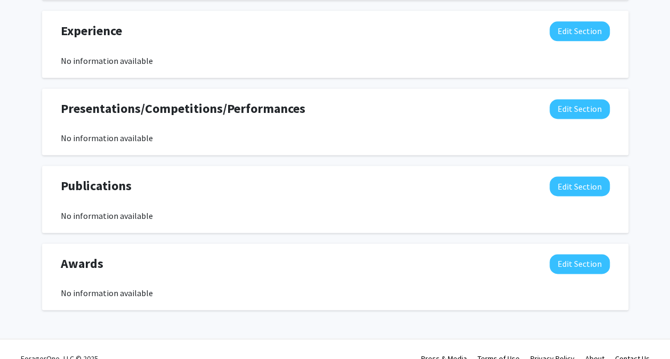
scroll to position [674, 0]
click at [581, 108] on button "Edit Section" at bounding box center [580, 110] width 60 height 20
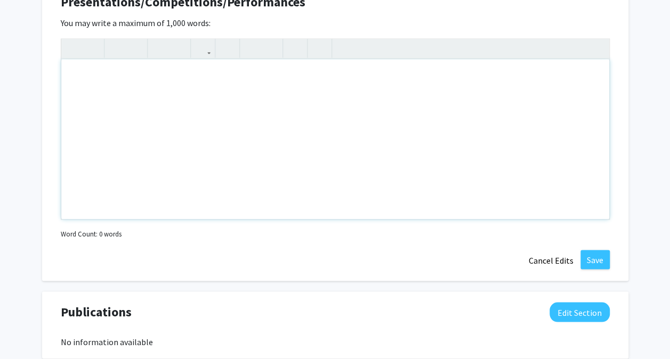
scroll to position [769, 0]
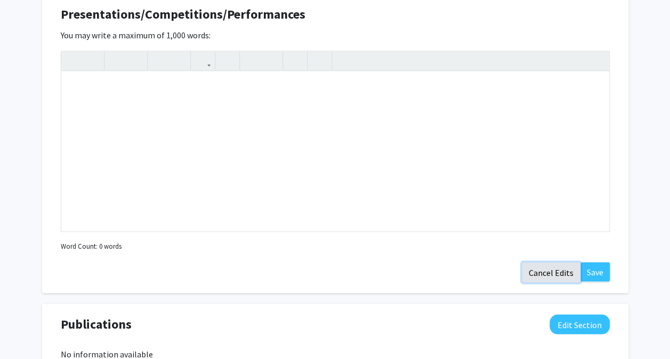
click at [539, 267] on button "Cancel Edits" at bounding box center [551, 272] width 59 height 20
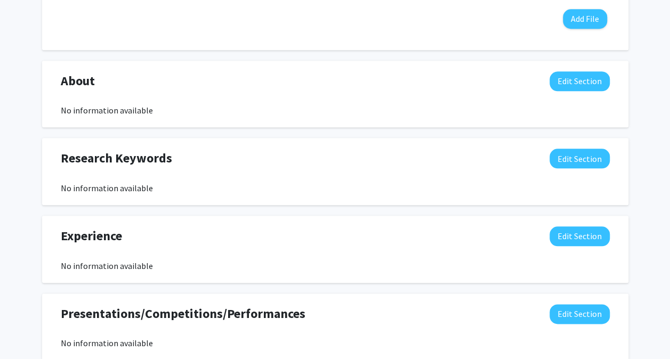
scroll to position [536, 0]
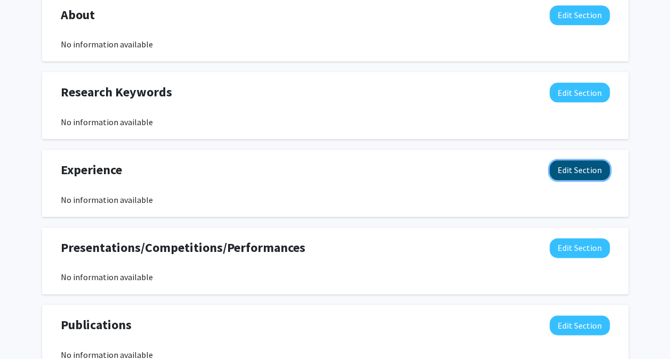
click at [569, 171] on button "Edit Section" at bounding box center [580, 170] width 60 height 20
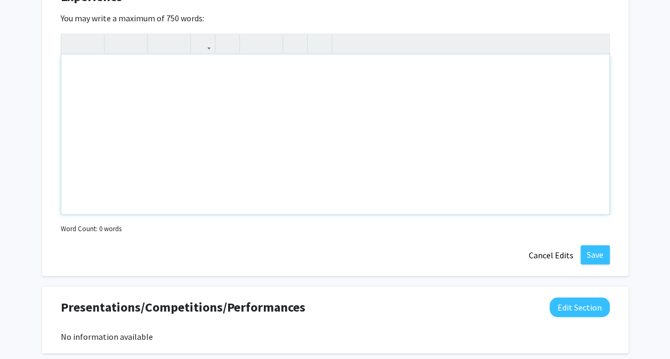
scroll to position [843, 0]
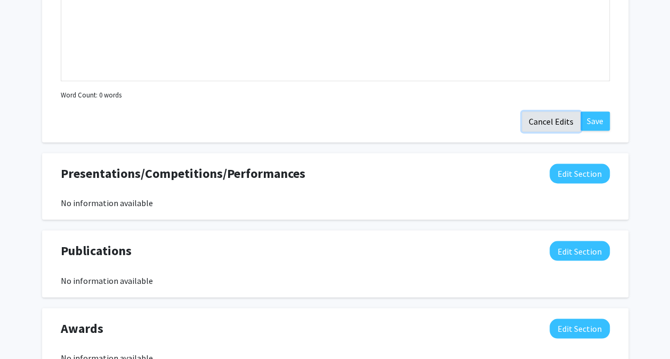
click at [560, 118] on button "Cancel Edits" at bounding box center [551, 121] width 59 height 20
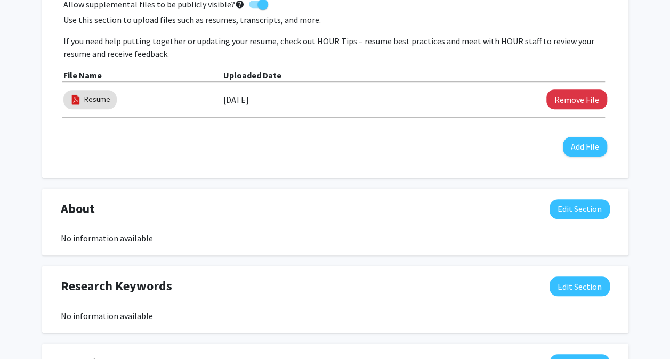
scroll to position [0, 0]
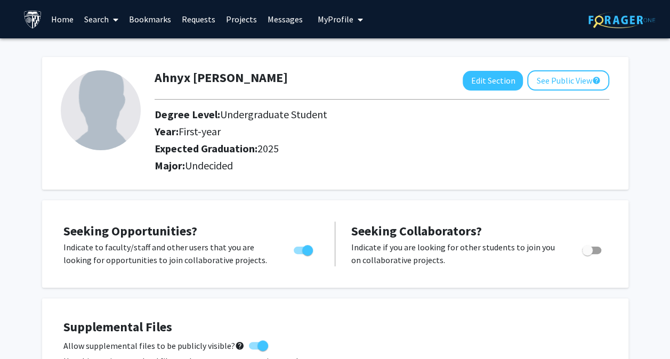
click at [93, 19] on link "Search" at bounding box center [101, 19] width 45 height 37
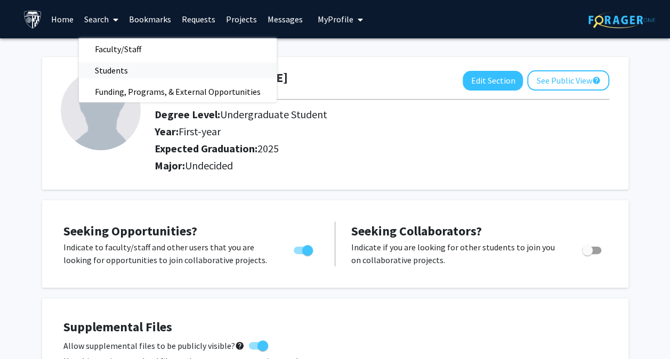
click at [110, 70] on span "Students" at bounding box center [111, 70] width 65 height 21
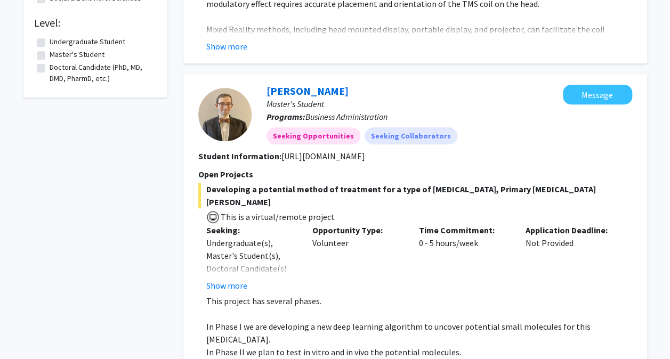
scroll to position [376, 0]
click at [219, 279] on button "Show more" at bounding box center [226, 285] width 41 height 13
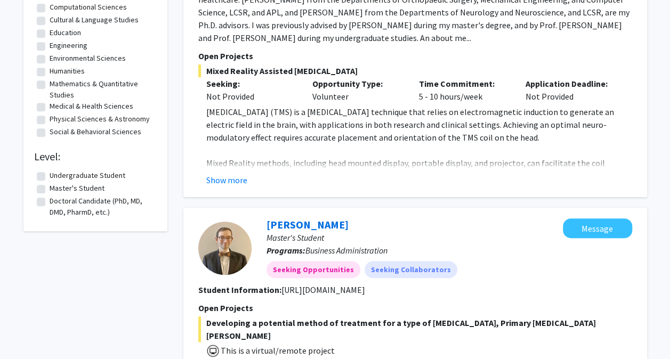
scroll to position [241, 0]
click at [42, 172] on fg-checkbox "Undergraduate Student Undergraduate Student" at bounding box center [95, 177] width 117 height 13
click at [50, 175] on label "Undergraduate Student" at bounding box center [88, 176] width 76 height 11
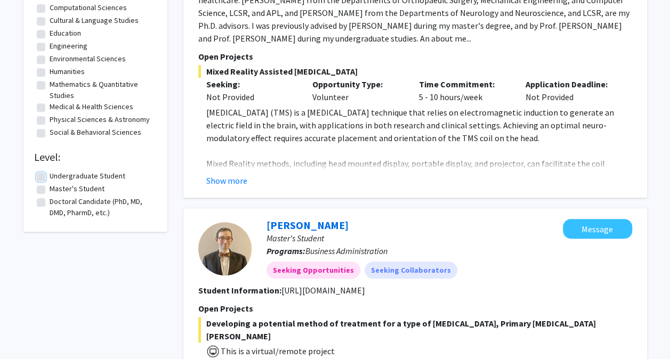
click at [50, 175] on input "Undergraduate Student" at bounding box center [53, 174] width 7 height 7
checkbox input "true"
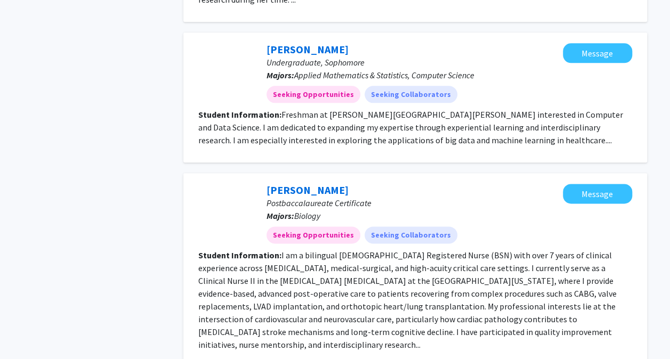
scroll to position [571, 0]
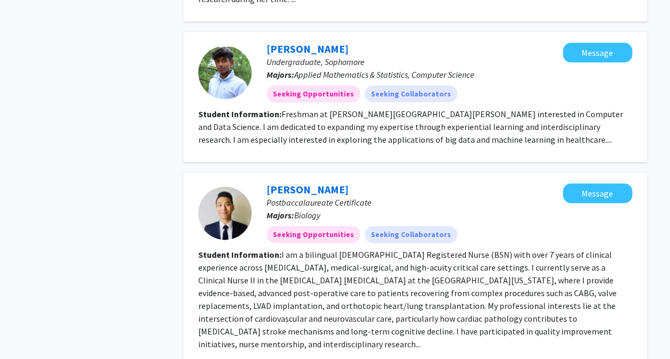
click at [458, 127] on fg-read-more "Freshman at [PERSON_NAME][GEOGRAPHIC_DATA][PERSON_NAME] interested in Computer …" at bounding box center [410, 127] width 425 height 36
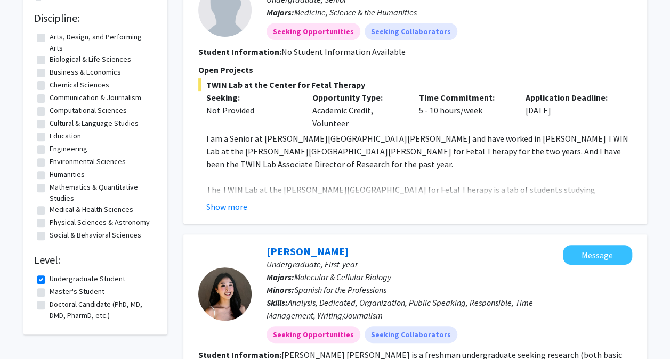
scroll to position [0, 0]
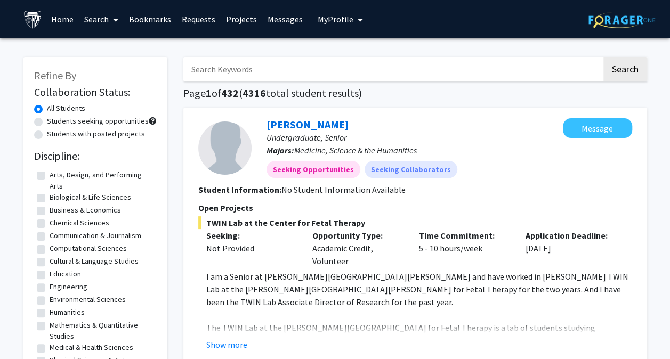
click at [109, 19] on link "Search" at bounding box center [101, 19] width 45 height 37
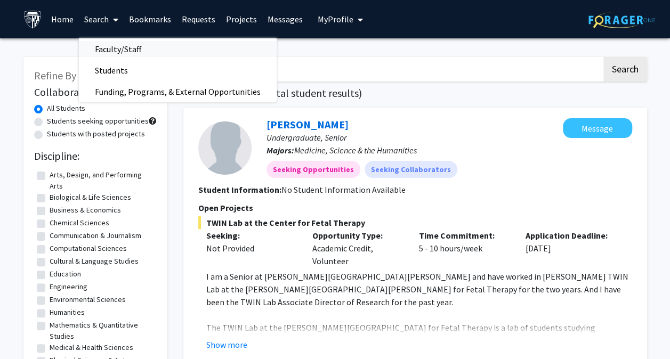
click at [134, 55] on span "Faculty/Staff" at bounding box center [118, 48] width 78 height 21
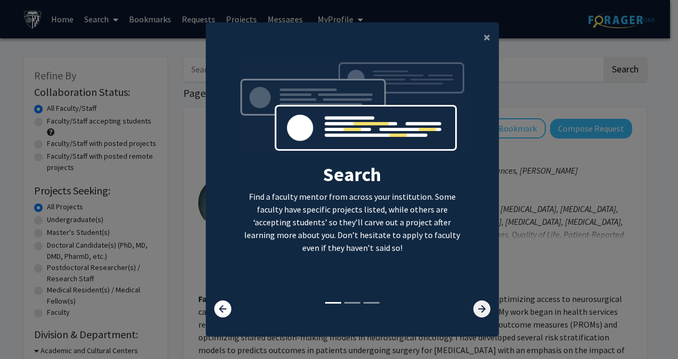
click at [478, 304] on icon at bounding box center [481, 309] width 17 height 17
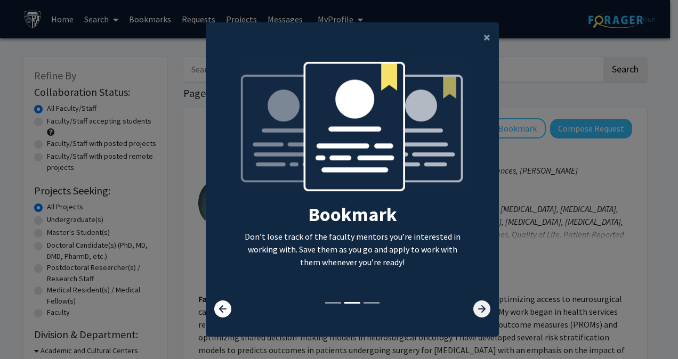
click at [478, 304] on icon at bounding box center [481, 309] width 17 height 17
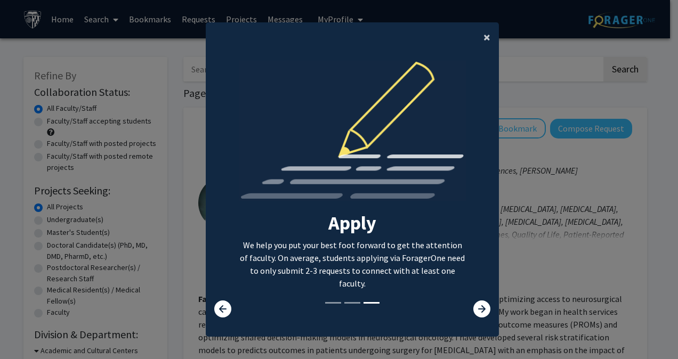
click at [486, 35] on span "×" at bounding box center [487, 37] width 7 height 17
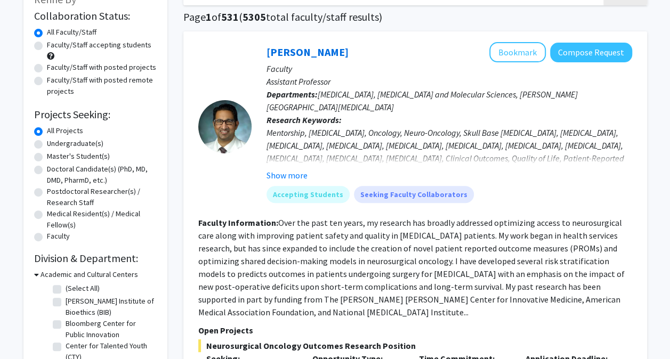
scroll to position [77, 0]
click at [47, 141] on label "Undergraduate(s)" at bounding box center [75, 143] width 57 height 11
click at [47, 141] on input "Undergraduate(s)" at bounding box center [50, 141] width 7 height 7
radio input "true"
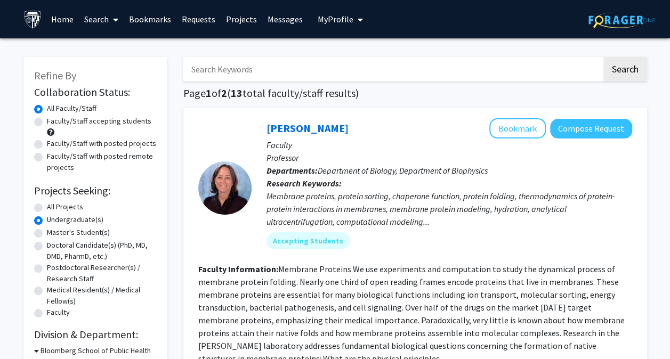
click at [47, 122] on label "Faculty/Staff accepting students" at bounding box center [99, 121] width 104 height 11
click at [47, 122] on input "Faculty/Staff accepting students" at bounding box center [50, 119] width 7 height 7
radio input "true"
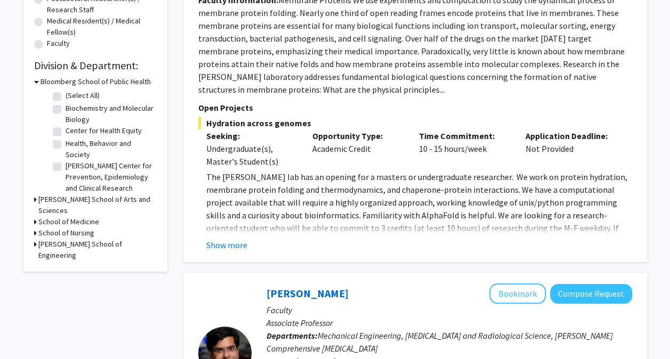
scroll to position [263, 0]
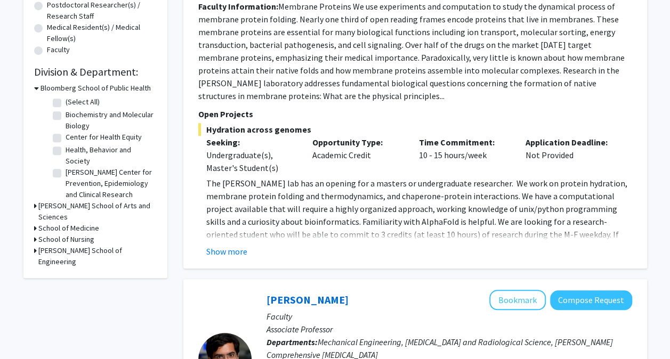
click at [66, 206] on h3 "[PERSON_NAME] School of Arts and Sciences" at bounding box center [97, 211] width 118 height 22
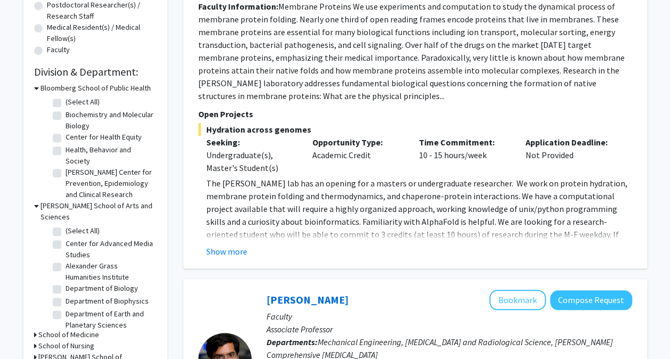
click at [50, 88] on h3 "Bloomberg School of Public Health" at bounding box center [96, 88] width 110 height 11
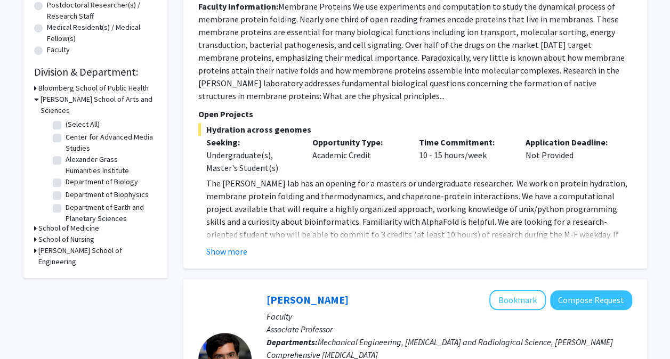
click at [66, 154] on label "Alexander Grass Humanities Institute" at bounding box center [110, 165] width 88 height 22
click at [66, 154] on input "Alexander Grass Humanities Institute" at bounding box center [69, 157] width 7 height 7
checkbox input "true"
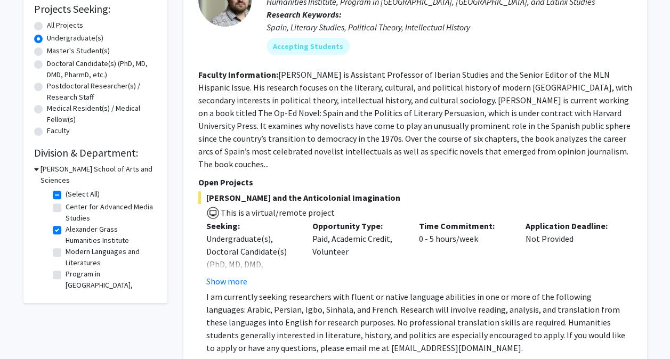
scroll to position [183, 0]
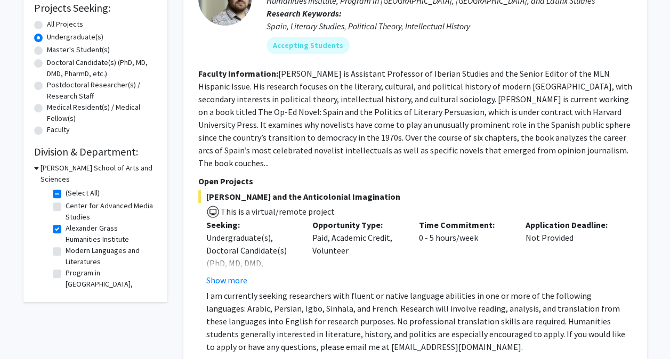
click at [66, 223] on label "Alexander Grass Humanities Institute" at bounding box center [110, 234] width 88 height 22
click at [66, 223] on input "Alexander Grass Humanities Institute" at bounding box center [69, 226] width 7 height 7
checkbox input "false"
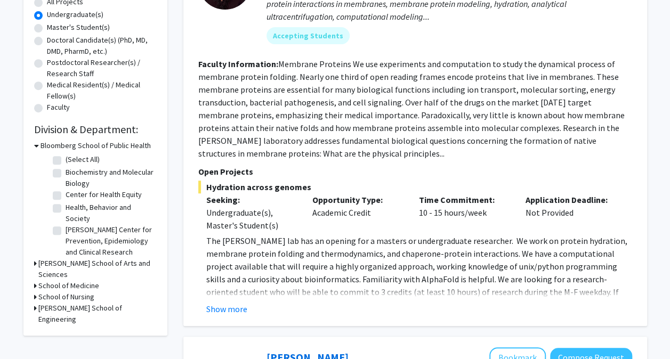
scroll to position [210, 0]
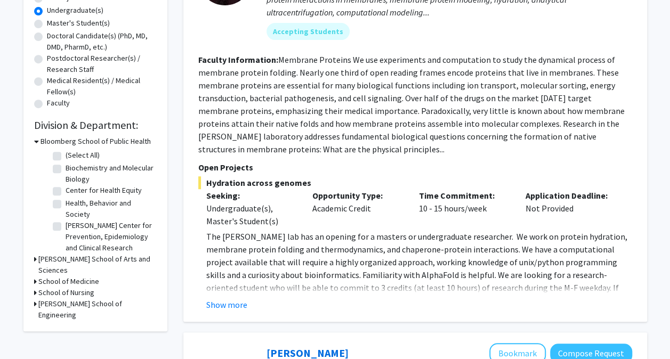
click at [68, 260] on h3 "[PERSON_NAME] School of Arts and Sciences" at bounding box center [97, 265] width 118 height 22
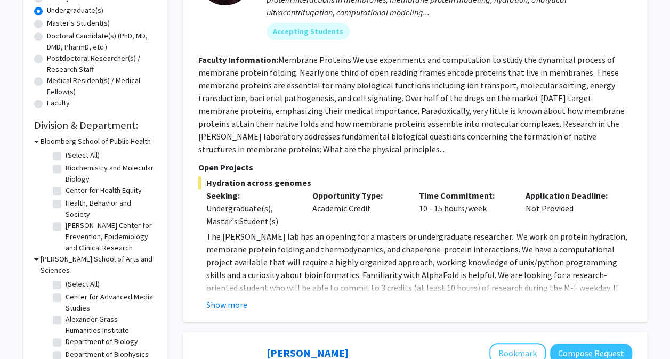
click at [66, 205] on label "Health, Behavior and Society" at bounding box center [110, 209] width 88 height 22
click at [66, 205] on input "Health, Behavior and Society" at bounding box center [69, 201] width 7 height 7
checkbox input "true"
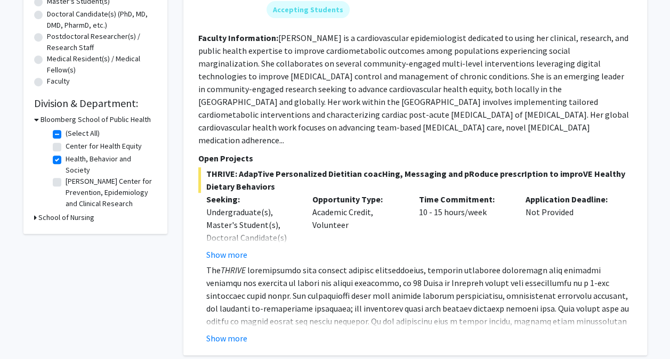
scroll to position [232, 0]
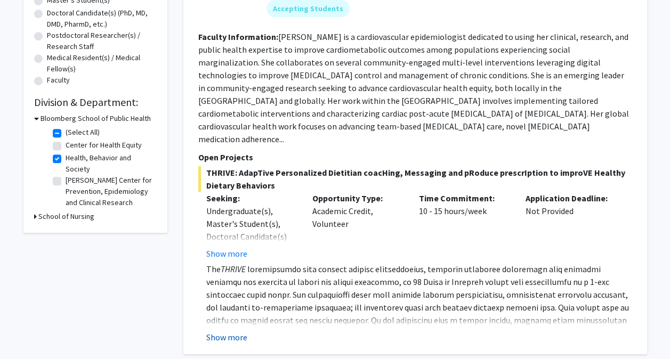
click at [232, 331] on button "Show more" at bounding box center [226, 337] width 41 height 13
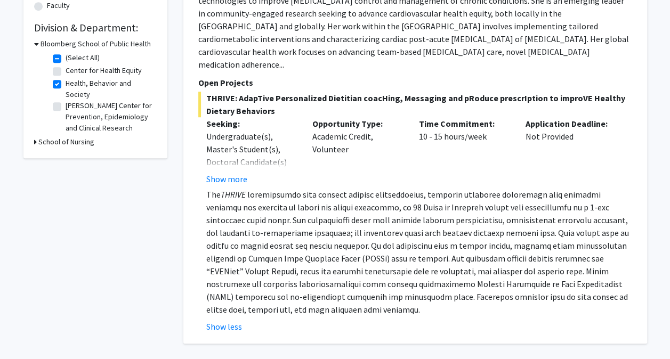
scroll to position [305, 0]
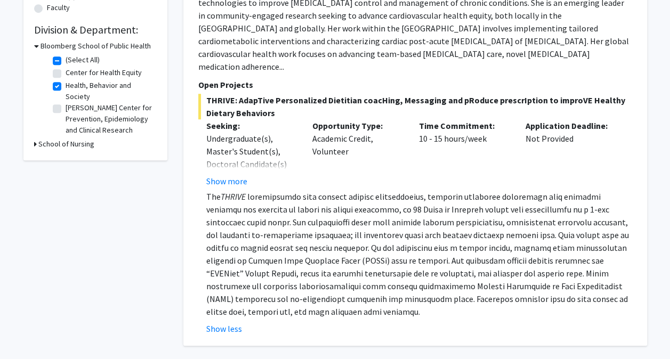
click at [66, 86] on label "Health, Behavior and Society" at bounding box center [110, 91] width 88 height 22
click at [66, 86] on input "Health, Behavior and Society" at bounding box center [69, 83] width 7 height 7
checkbox input "false"
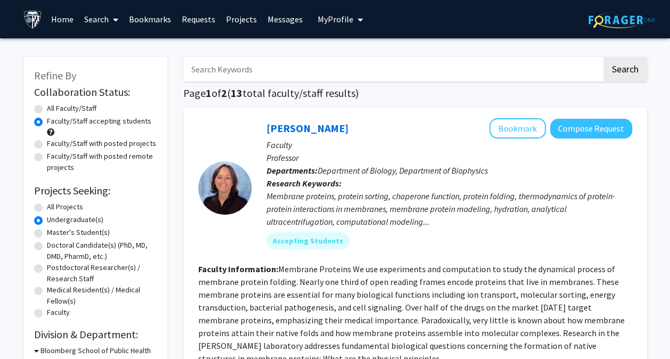
click at [43, 109] on div "All Faculty/Staff" at bounding box center [95, 109] width 123 height 13
click at [47, 107] on label "All Faculty/Staff" at bounding box center [72, 108] width 50 height 11
click at [47, 107] on input "All Faculty/Staff" at bounding box center [50, 106] width 7 height 7
radio input "true"
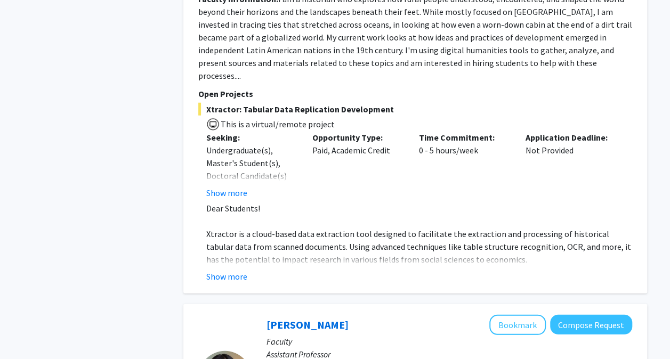
scroll to position [3373, 0]
click at [229, 271] on button "Show more" at bounding box center [226, 277] width 41 height 13
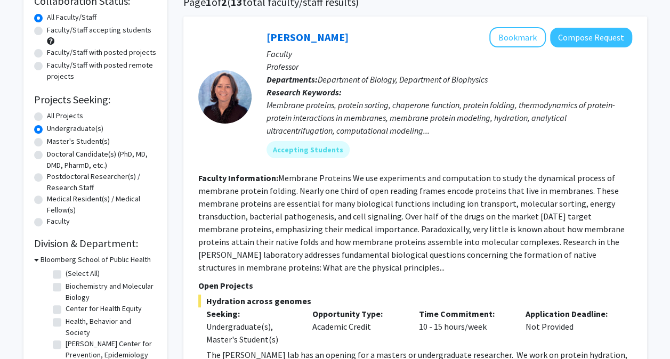
scroll to position [0, 0]
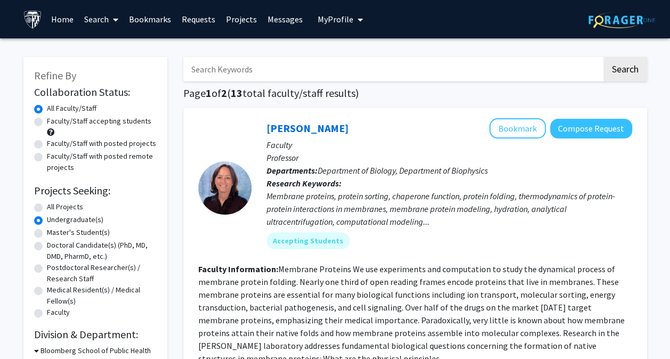
click at [163, 19] on link "Bookmarks" at bounding box center [150, 19] width 53 height 37
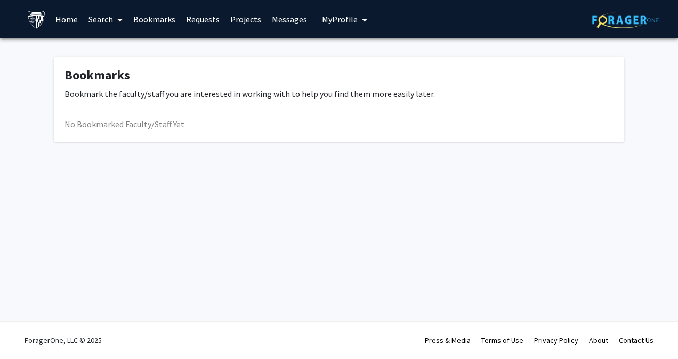
click at [249, 19] on link "Projects" at bounding box center [246, 19] width 42 height 37
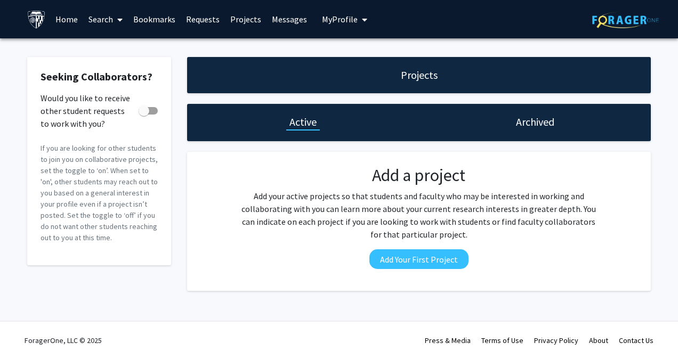
click at [95, 14] on link "Search" at bounding box center [105, 19] width 45 height 37
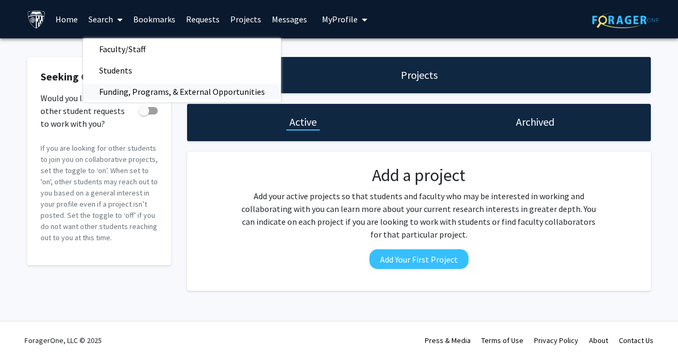
click at [118, 99] on span "Funding, Programs, & External Opportunities" at bounding box center [182, 91] width 198 height 21
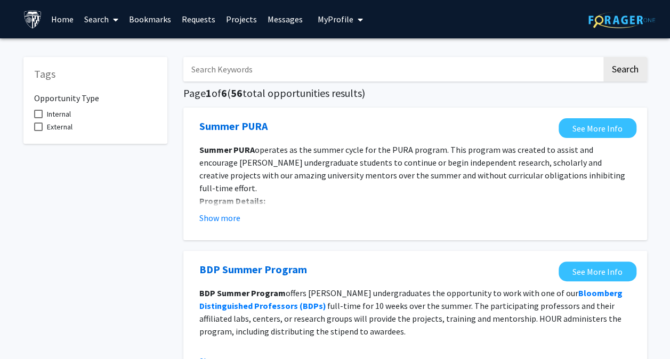
click at [41, 111] on span at bounding box center [38, 114] width 9 height 9
click at [38, 118] on input "Internal" at bounding box center [38, 118] width 1 height 1
click at [34, 114] on span at bounding box center [38, 114] width 9 height 9
click at [38, 118] on input "Internal" at bounding box center [38, 118] width 1 height 1
checkbox input "false"
